Goal: Task Accomplishment & Management: Manage account settings

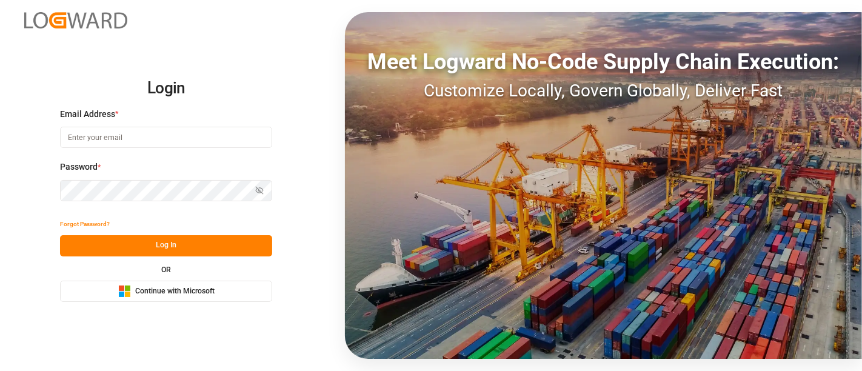
click at [160, 143] on input at bounding box center [166, 137] width 212 height 21
type input "[PERSON_NAME][DOMAIN_NAME][EMAIL_ADDRESS][DOMAIN_NAME]"
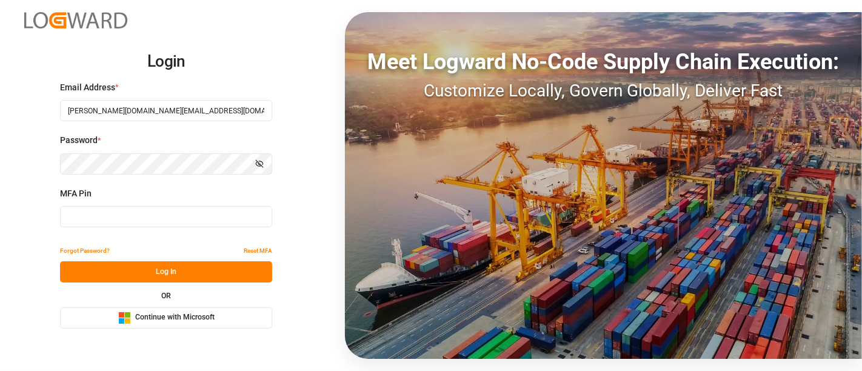
type input "065969"
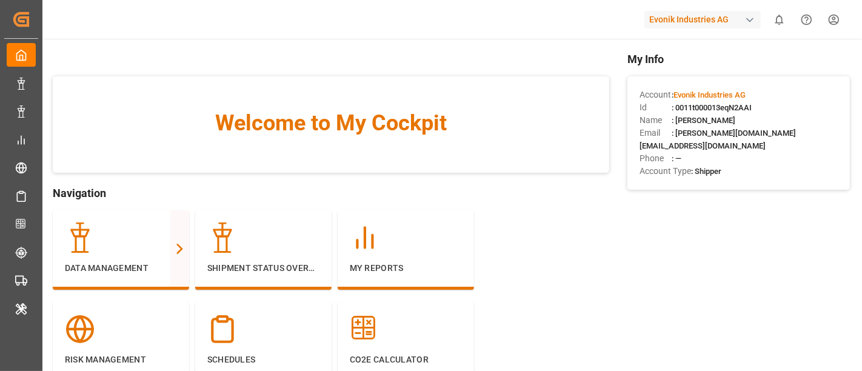
click at [754, 19] on div "button" at bounding box center [750, 20] width 12 height 12
